Goal: Book appointment/travel/reservation

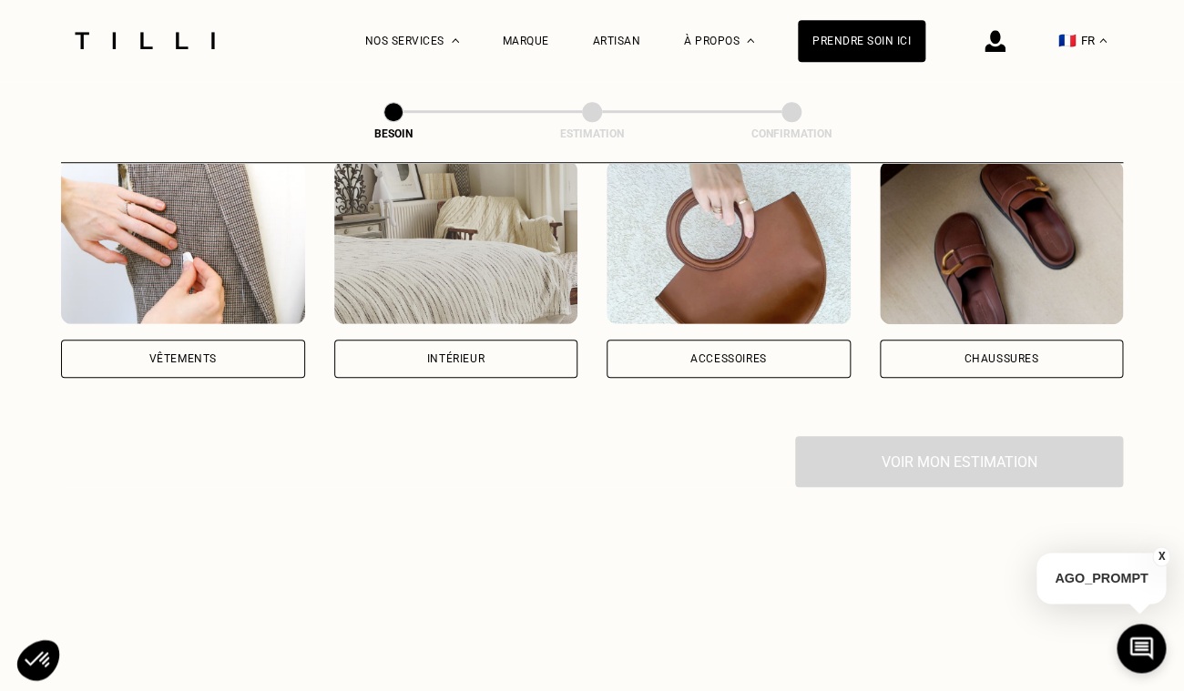
scroll to position [410, 0]
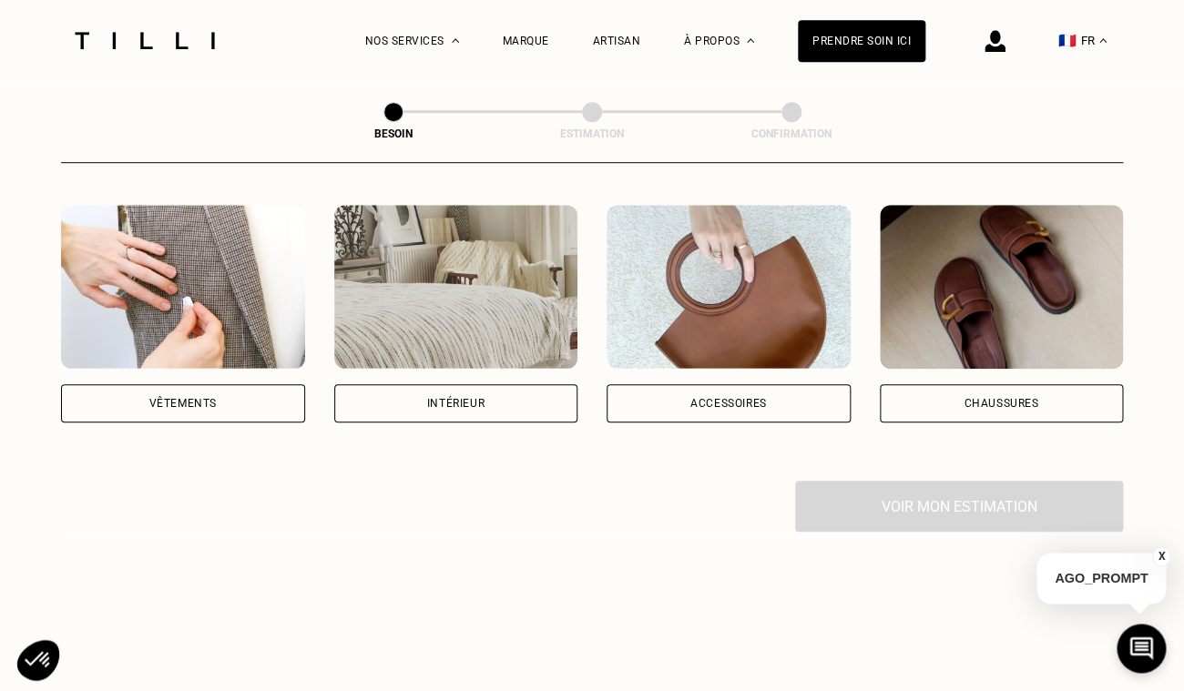
click at [210, 393] on div "Vêtements" at bounding box center [183, 403] width 244 height 38
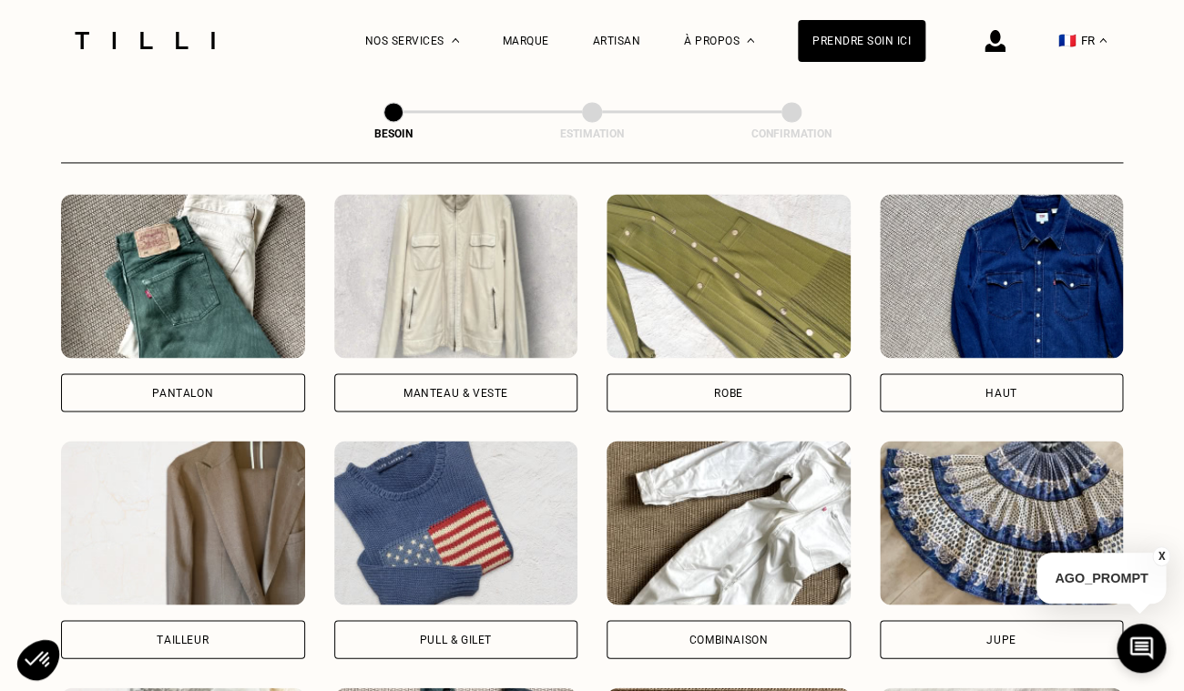
scroll to position [833, 0]
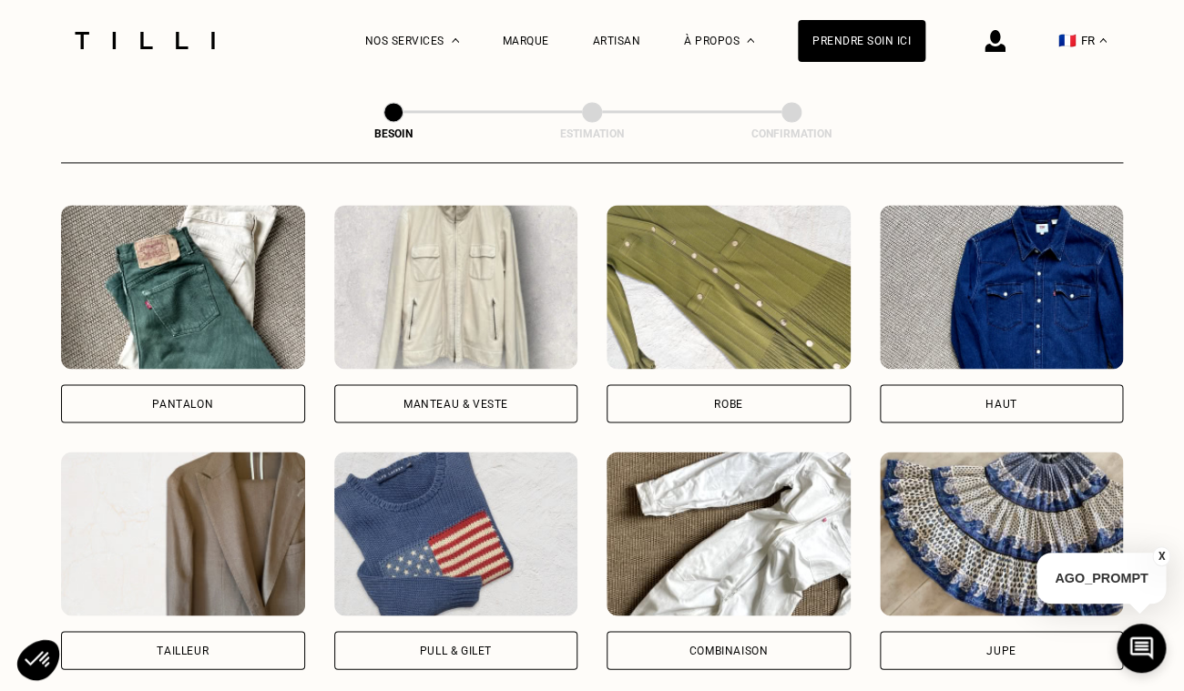
click at [197, 384] on div "Pantalon" at bounding box center [183, 403] width 244 height 38
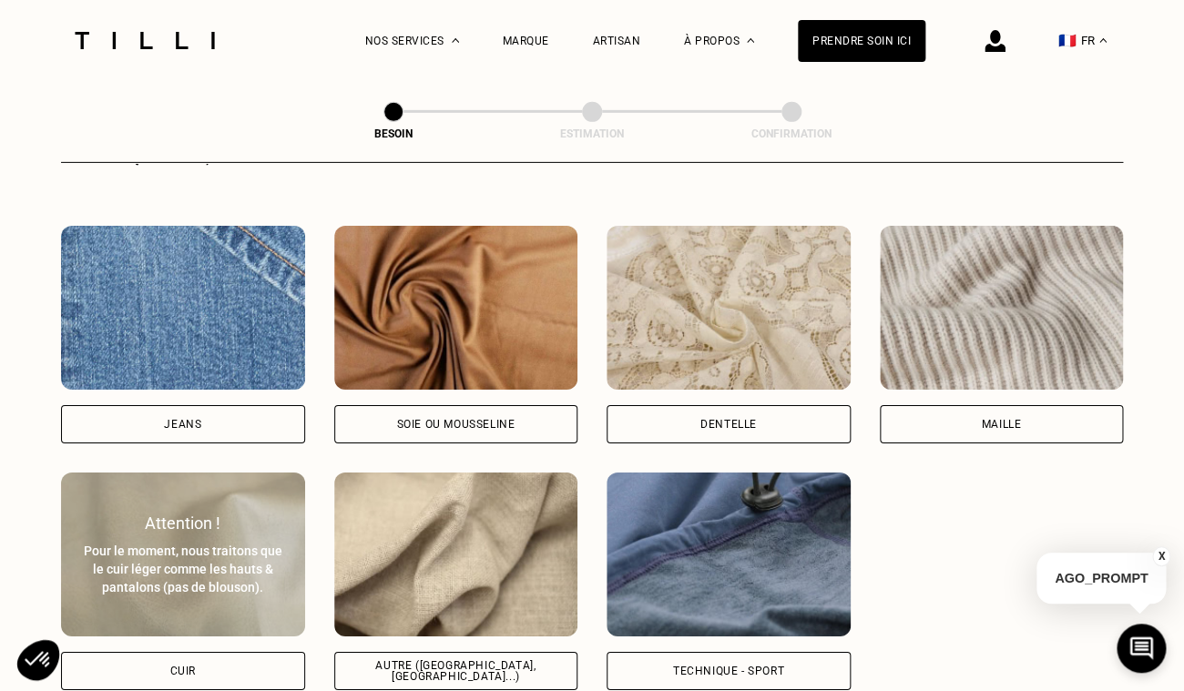
scroll to position [1916, 0]
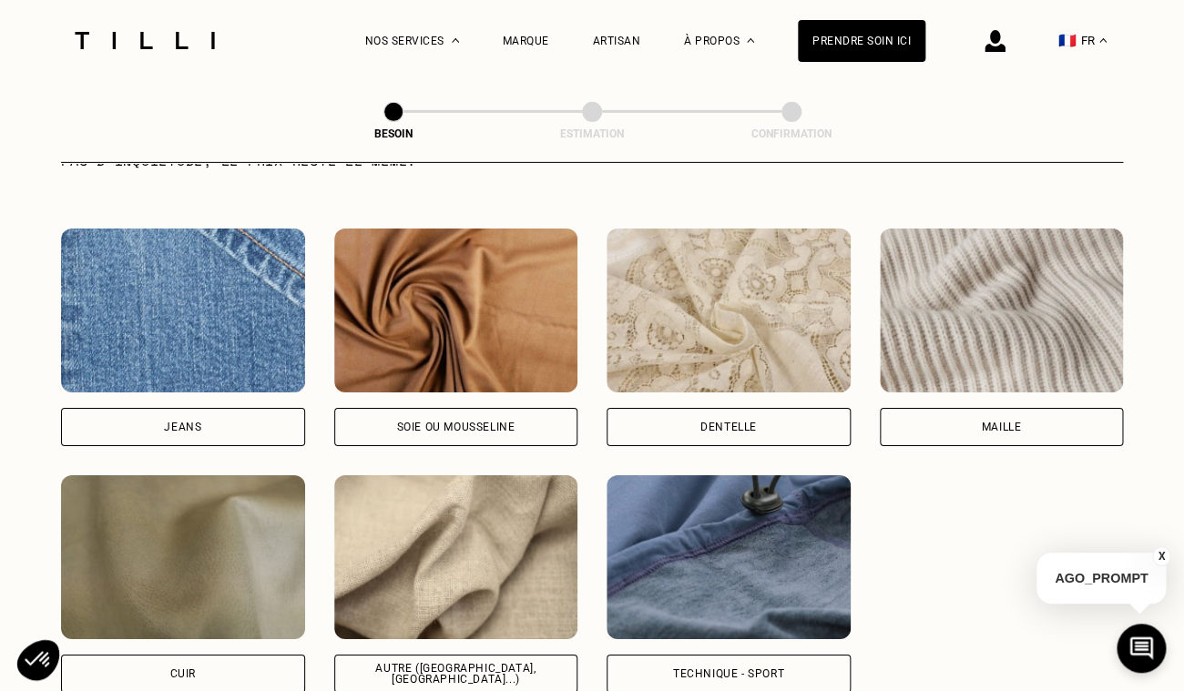
click at [207, 408] on div "Jeans" at bounding box center [183, 427] width 244 height 38
select select "FR"
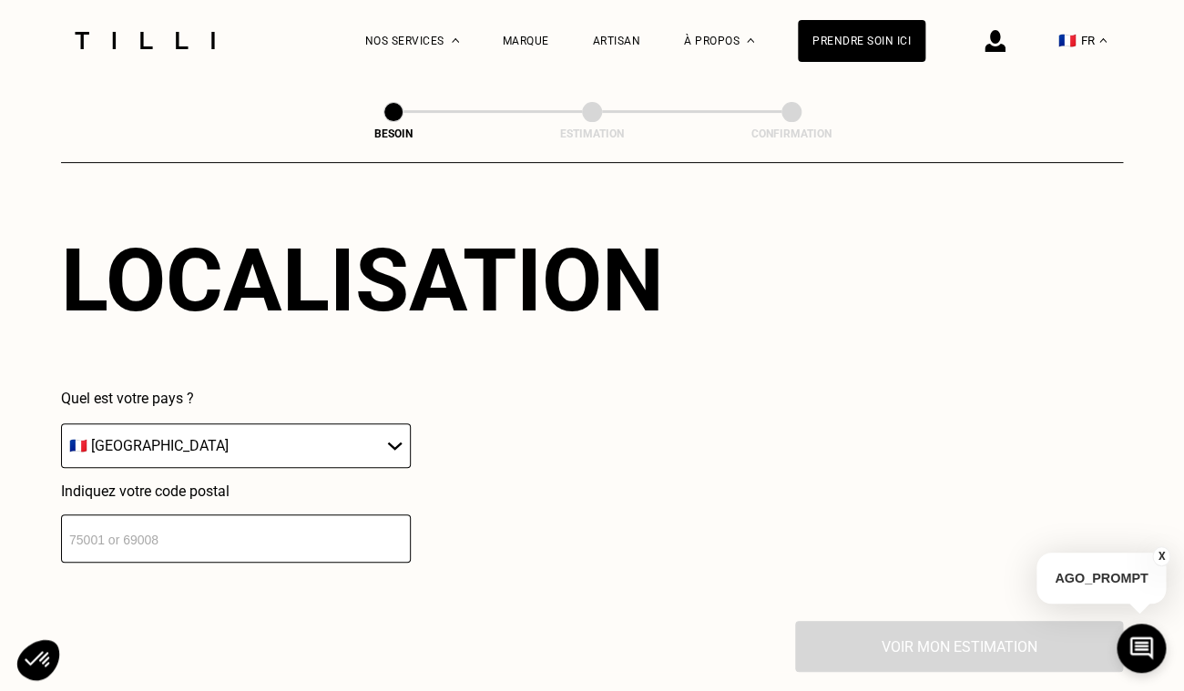
scroll to position [2567, 0]
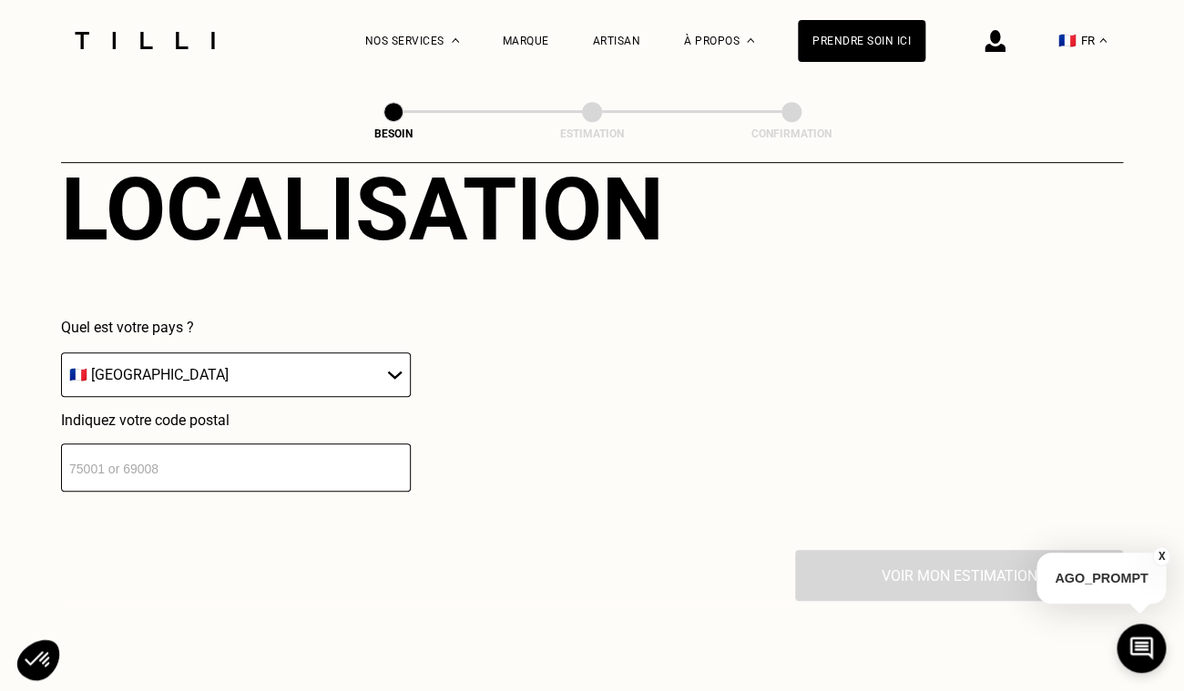
click at [215, 463] on input "number" at bounding box center [236, 468] width 350 height 48
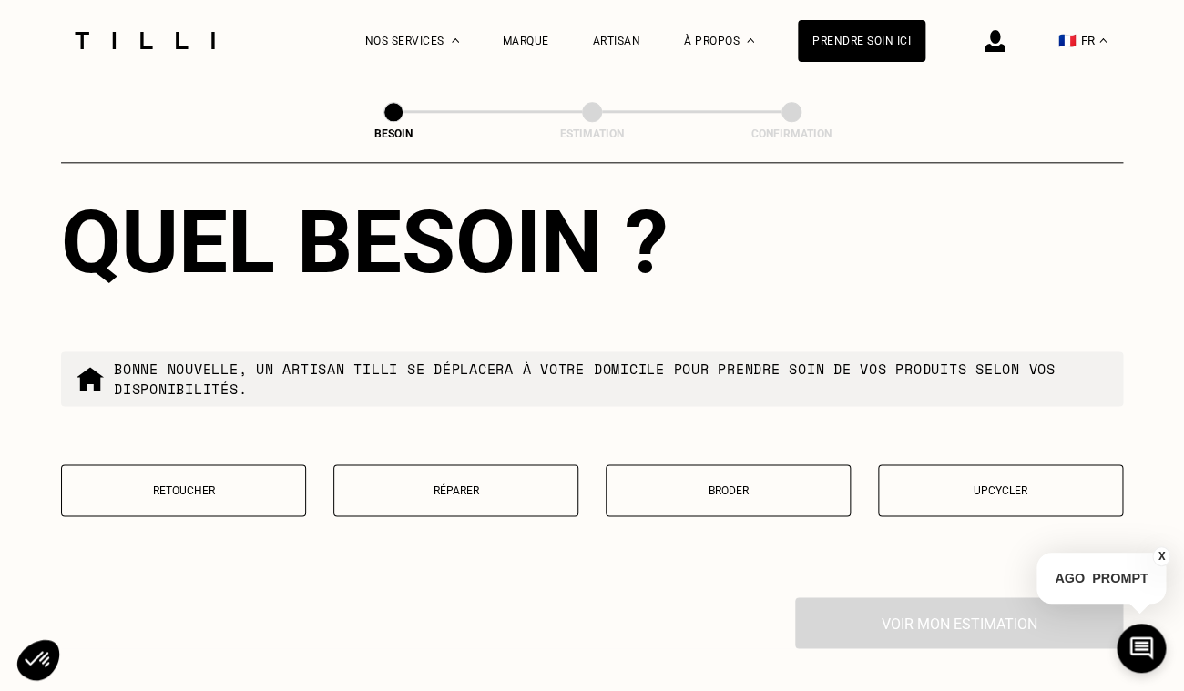
scroll to position [3019, 0]
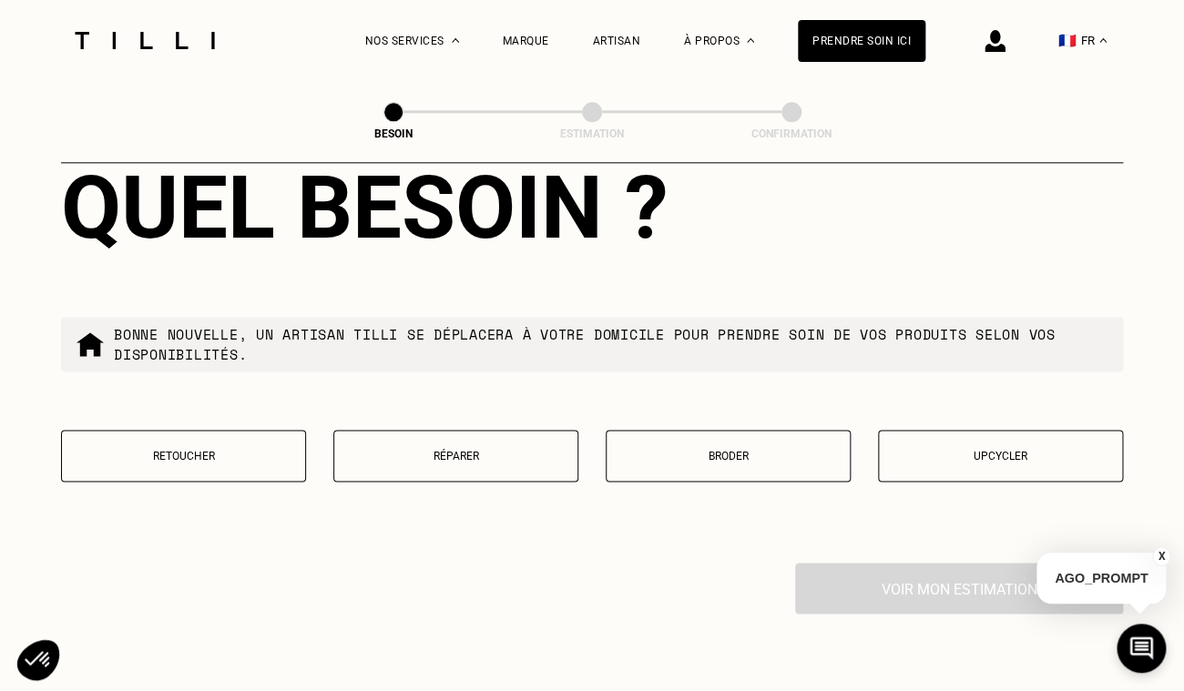
type input "75116"
click at [222, 450] on p "Retoucher" at bounding box center [183, 456] width 225 height 13
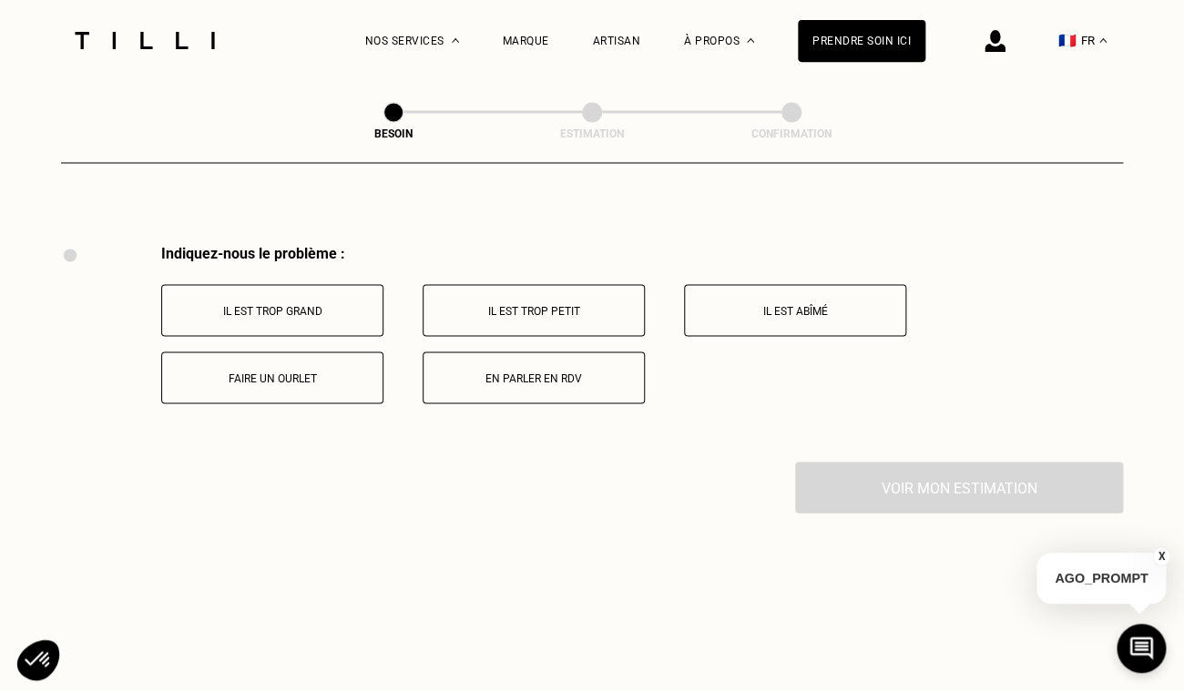
scroll to position [3345, 0]
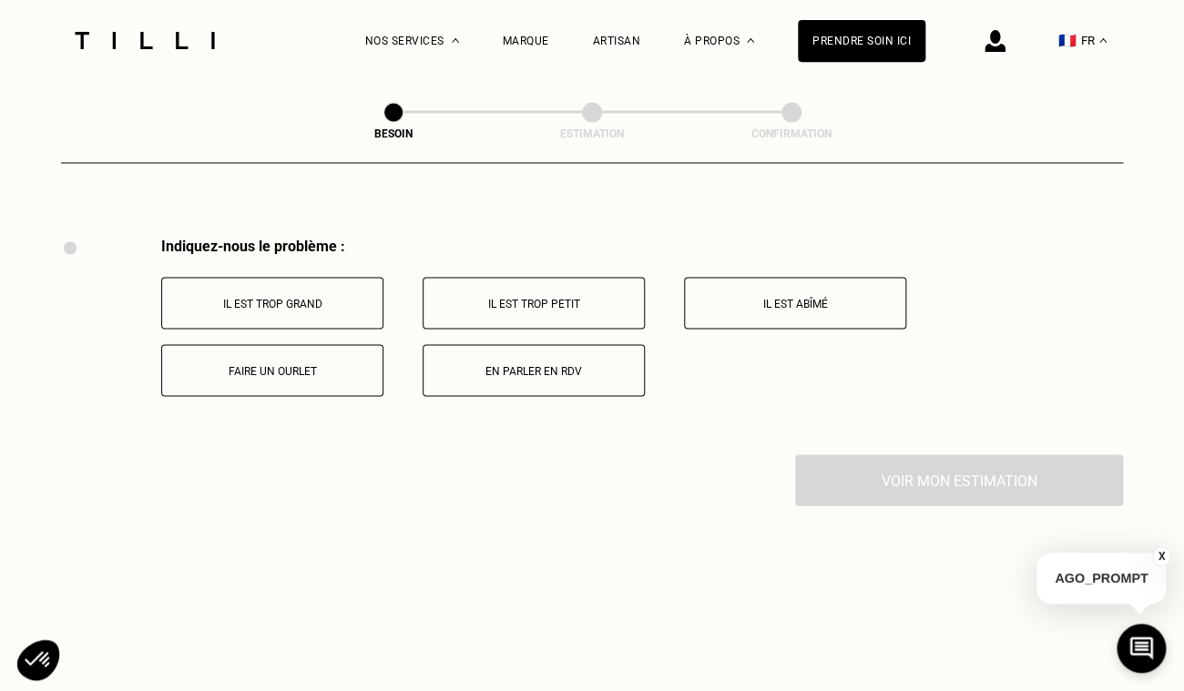
click at [290, 277] on button "Il est trop grand" at bounding box center [272, 303] width 222 height 52
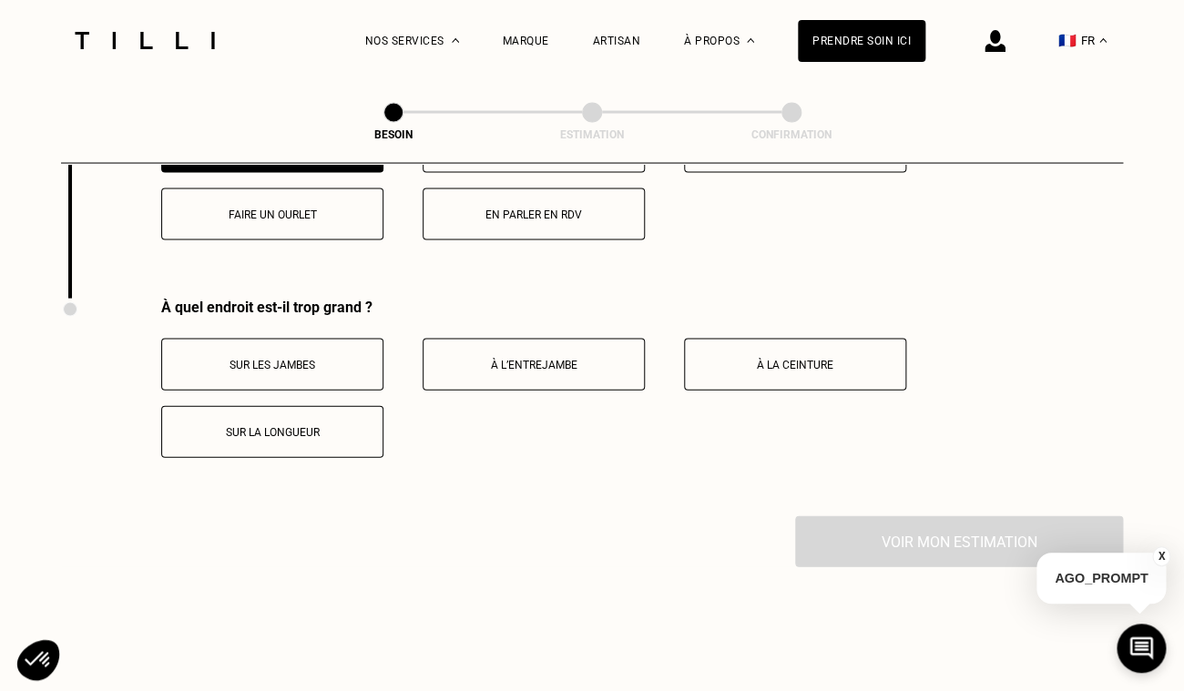
scroll to position [3497, 0]
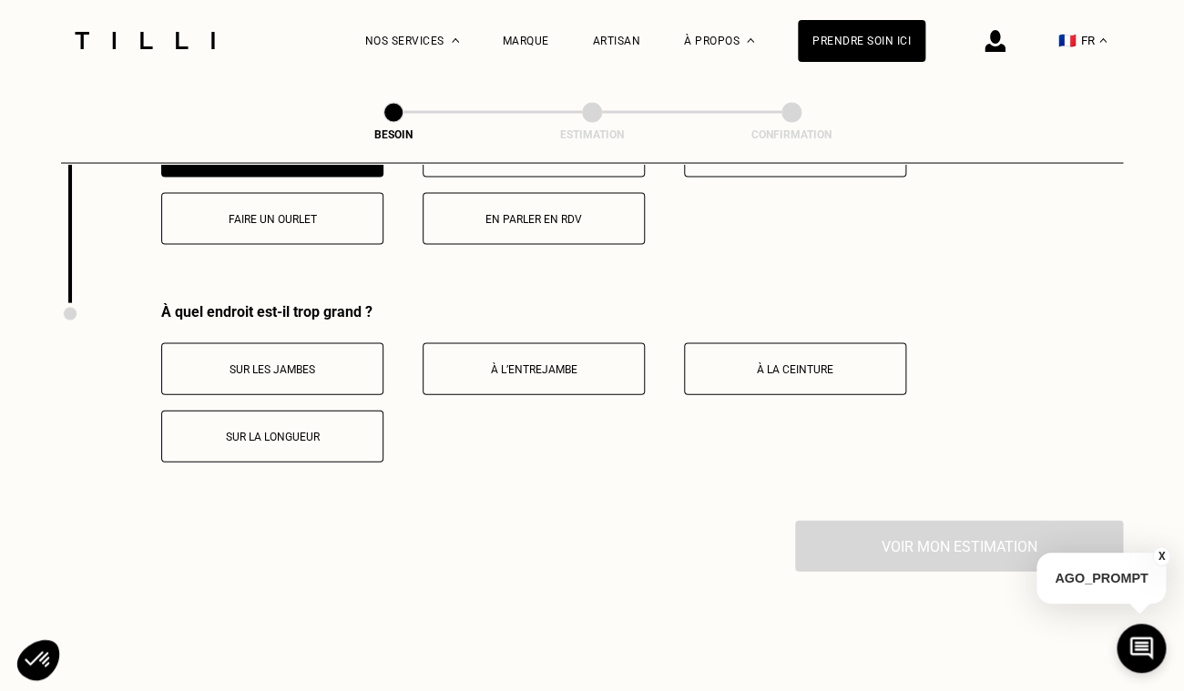
click at [308, 431] on button "Sur la longueur" at bounding box center [272, 436] width 222 height 52
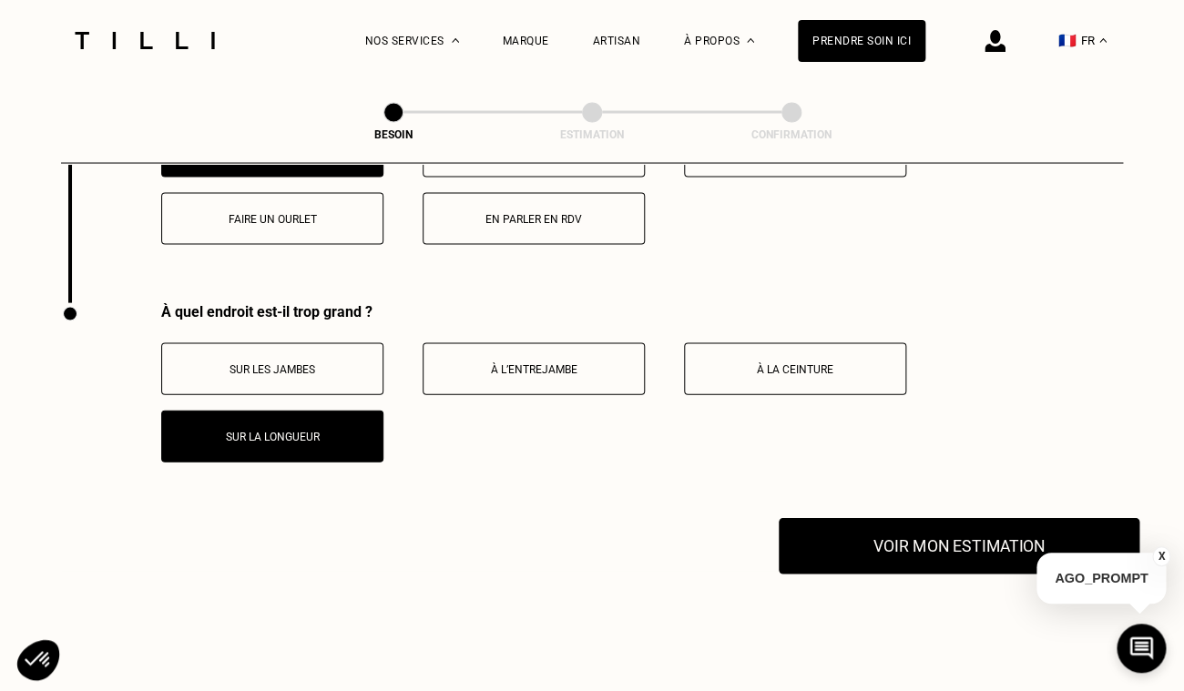
click at [849, 548] on button "Voir mon estimation" at bounding box center [959, 545] width 361 height 56
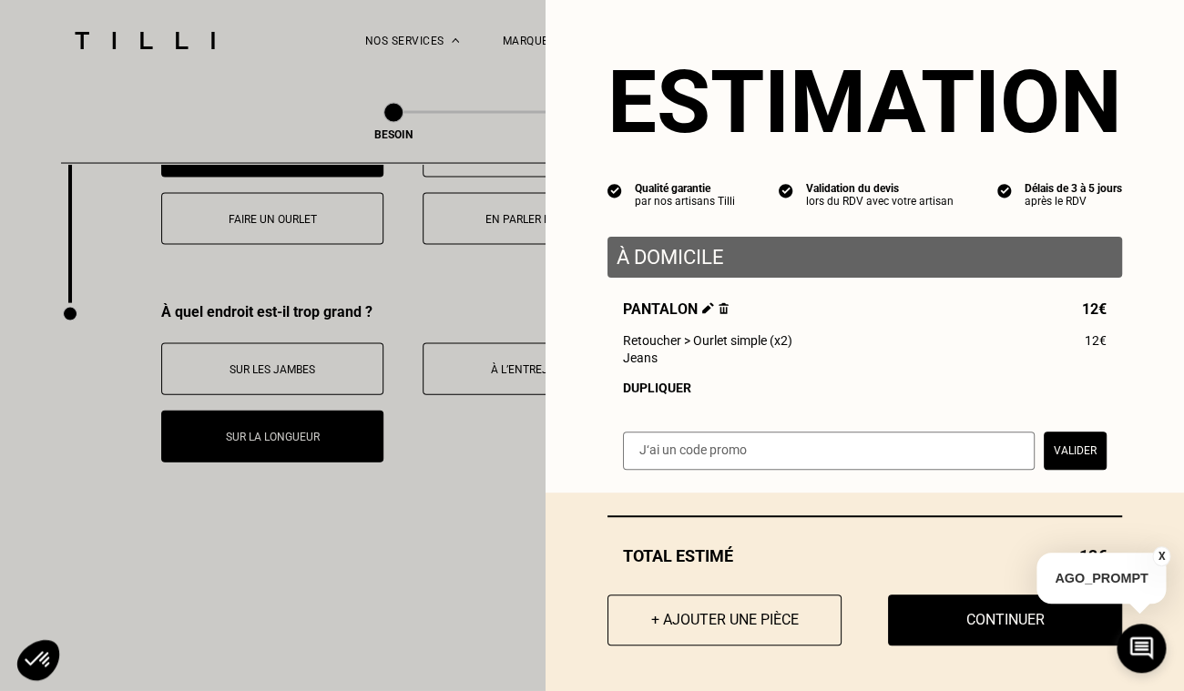
scroll to position [3522, 0]
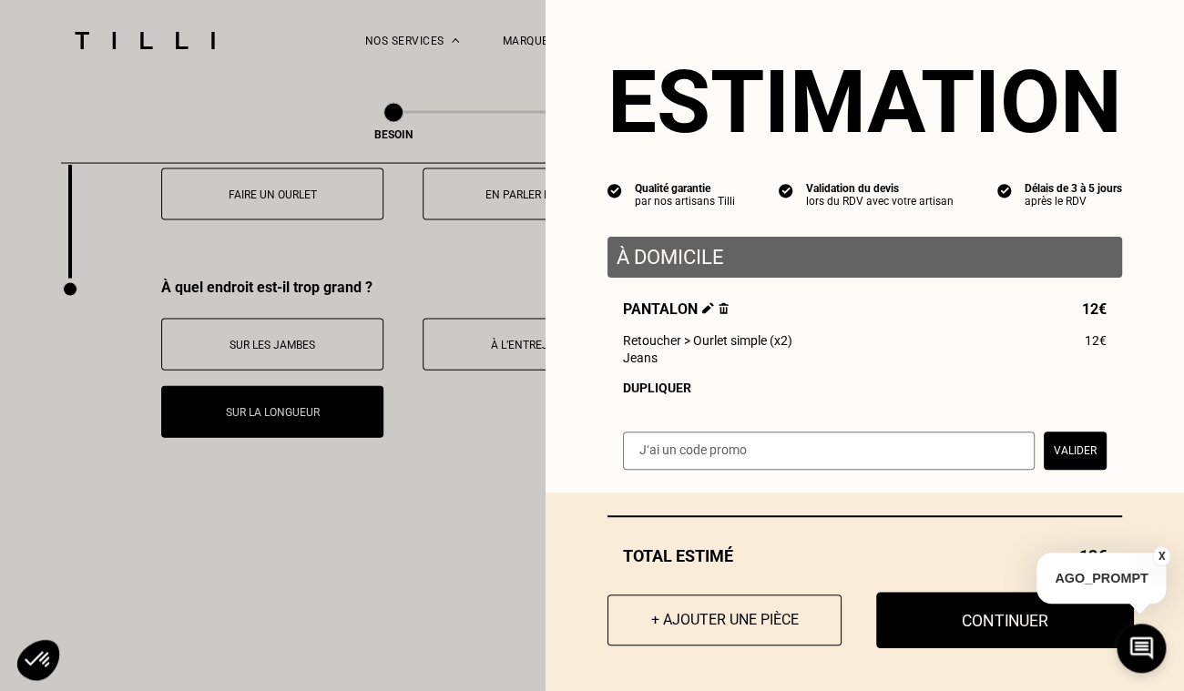
click at [987, 630] on button "Continuer" at bounding box center [1005, 620] width 258 height 56
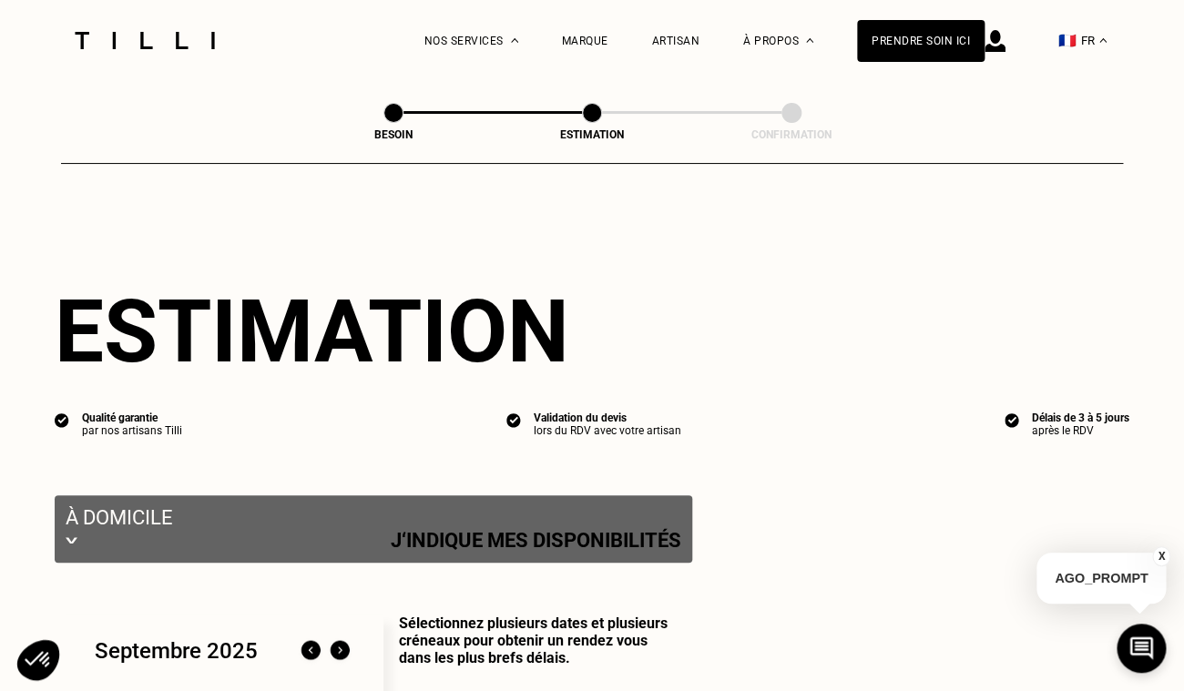
select select "FR"
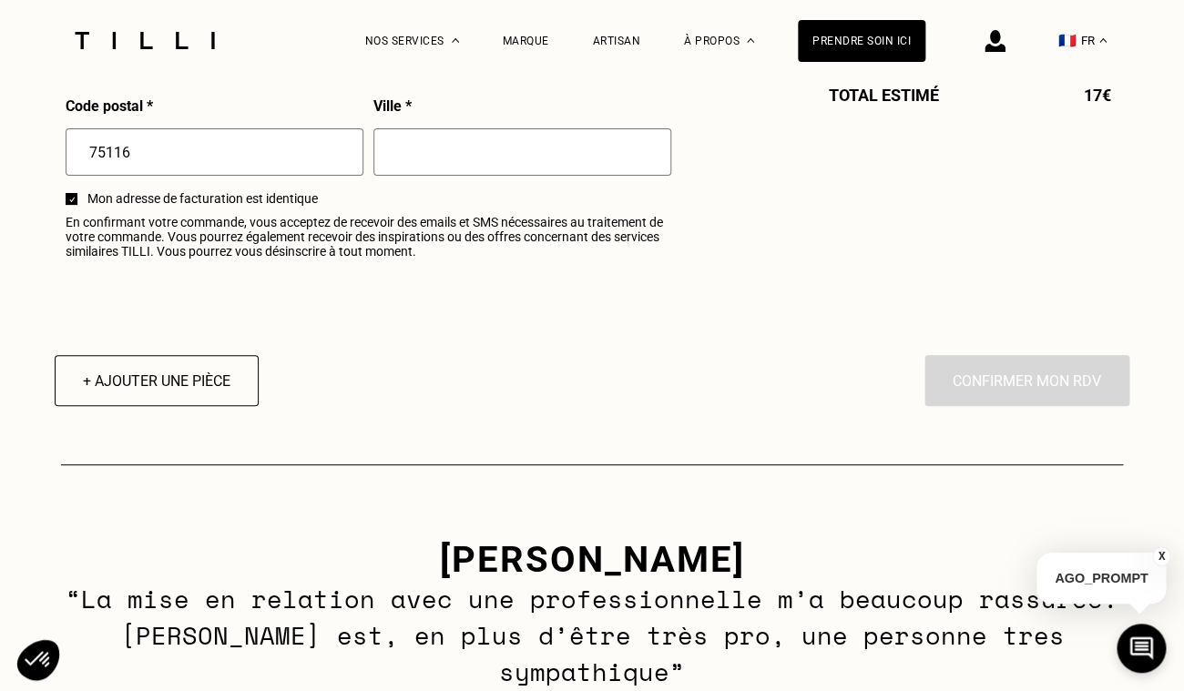
scroll to position [2378, 0]
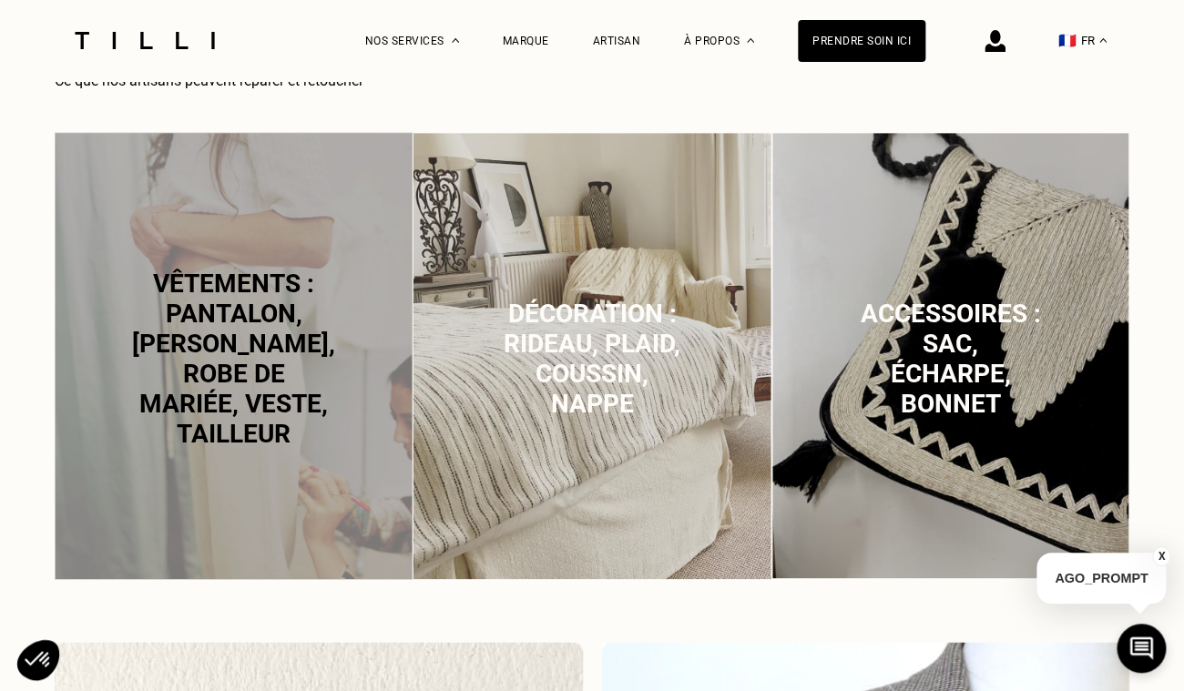
scroll to position [471, 0]
